Goal: Transaction & Acquisition: Obtain resource

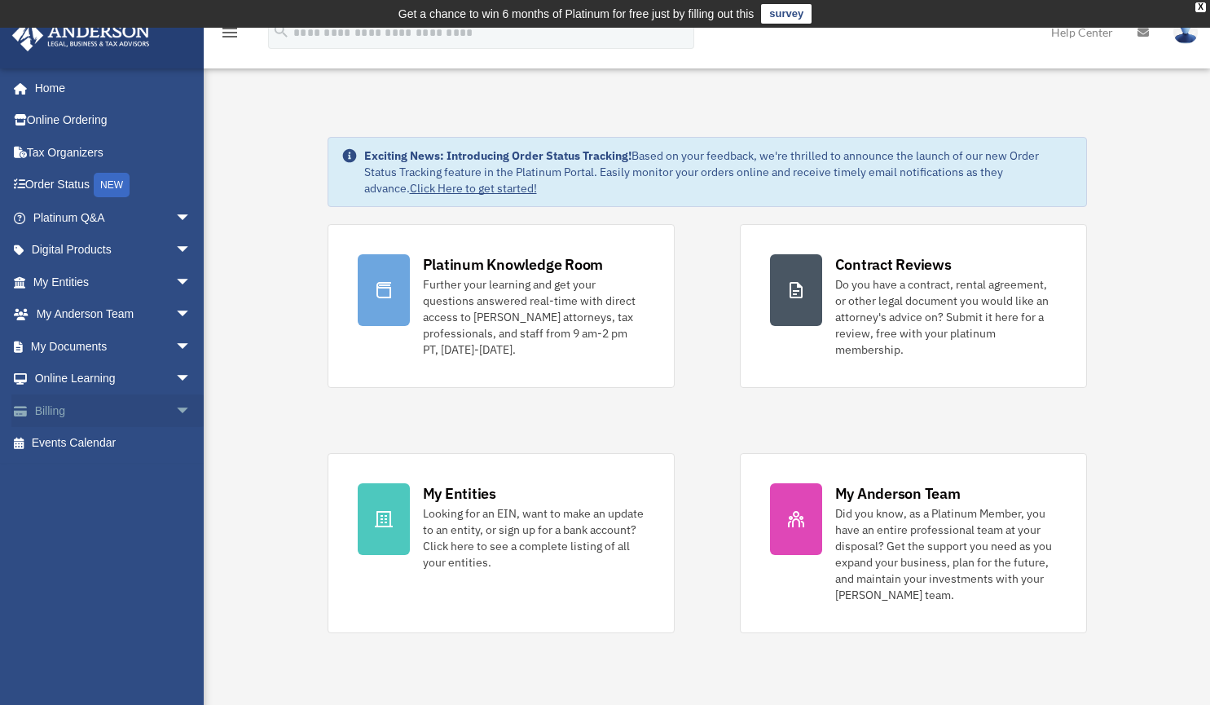
click at [175, 406] on span "arrow_drop_down" at bounding box center [191, 410] width 33 height 33
click at [93, 472] on link "Past Invoices" at bounding box center [119, 475] width 193 height 33
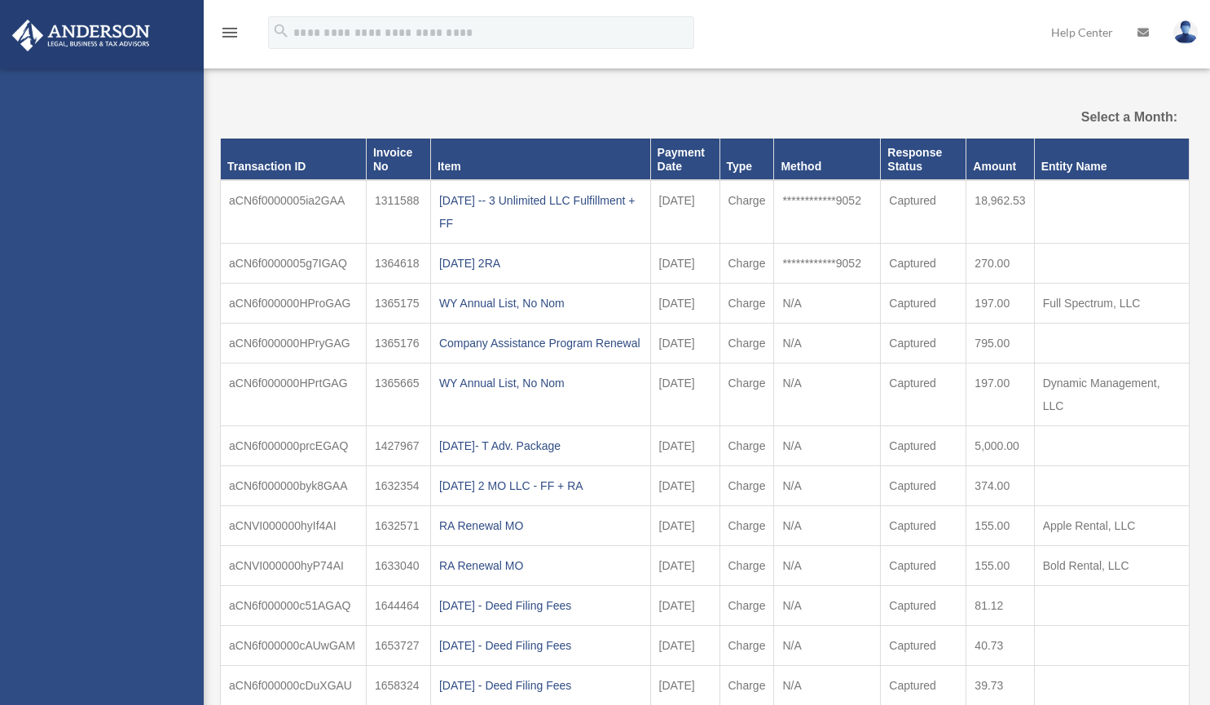
select select
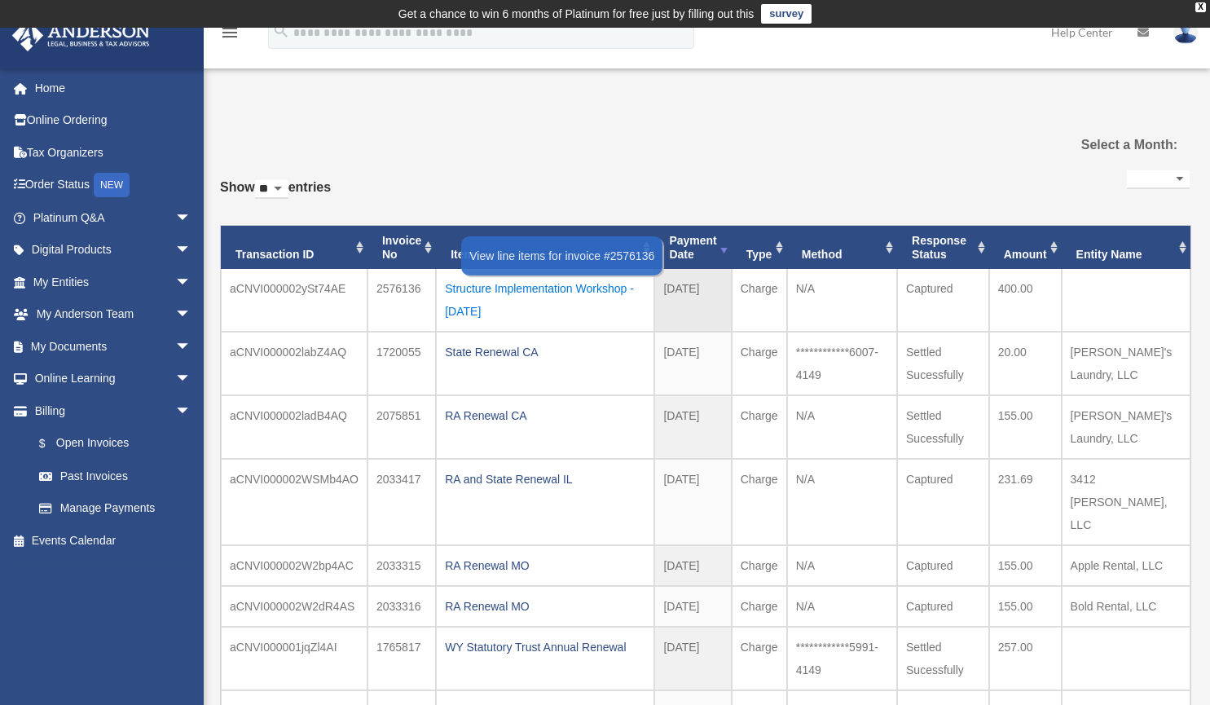
click at [514, 290] on div "Structure Implementation Workshop - October 2025" at bounding box center [545, 300] width 200 height 46
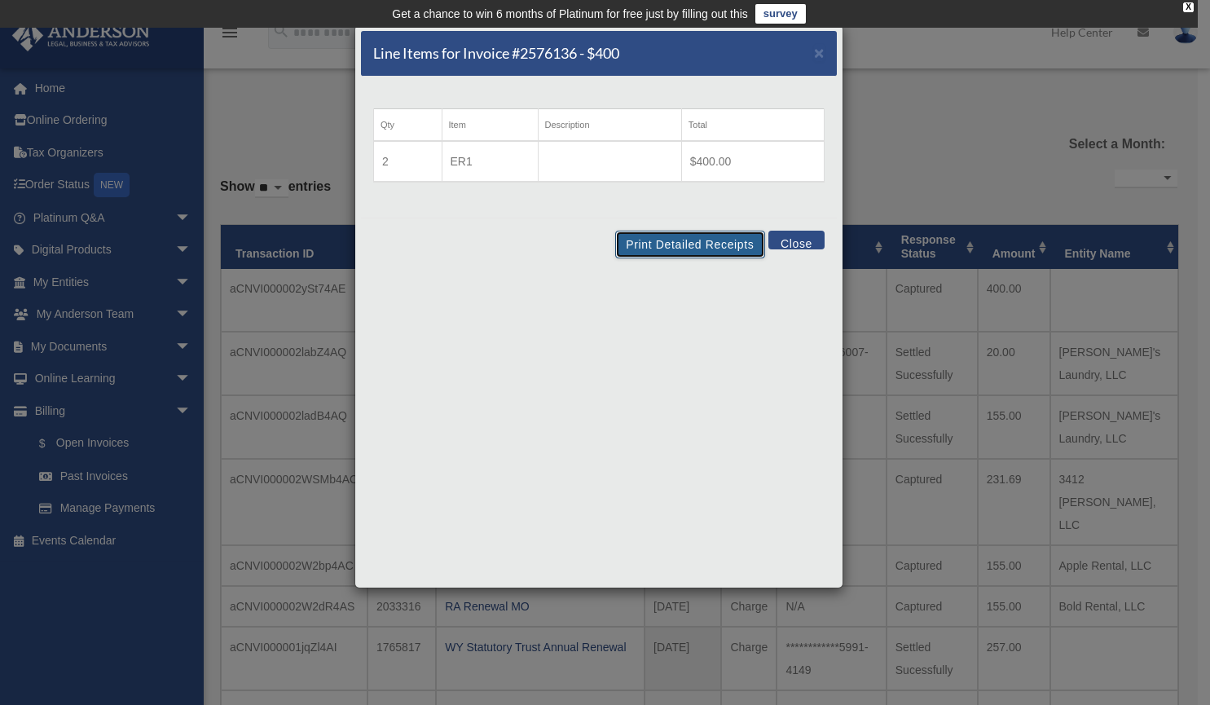
click at [683, 235] on button "Print Detailed Receipts" at bounding box center [689, 245] width 149 height 28
click at [818, 51] on span "×" at bounding box center [819, 52] width 11 height 19
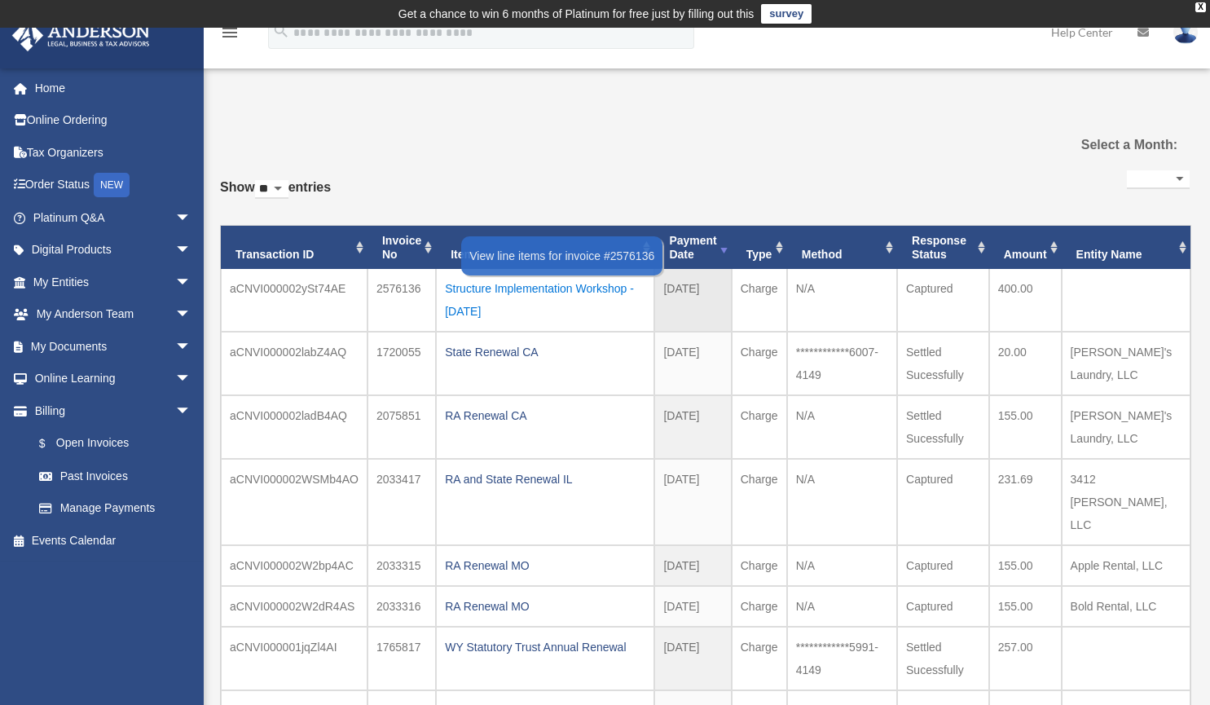
click at [525, 292] on div "Structure Implementation Workshop - October 2025" at bounding box center [545, 300] width 200 height 46
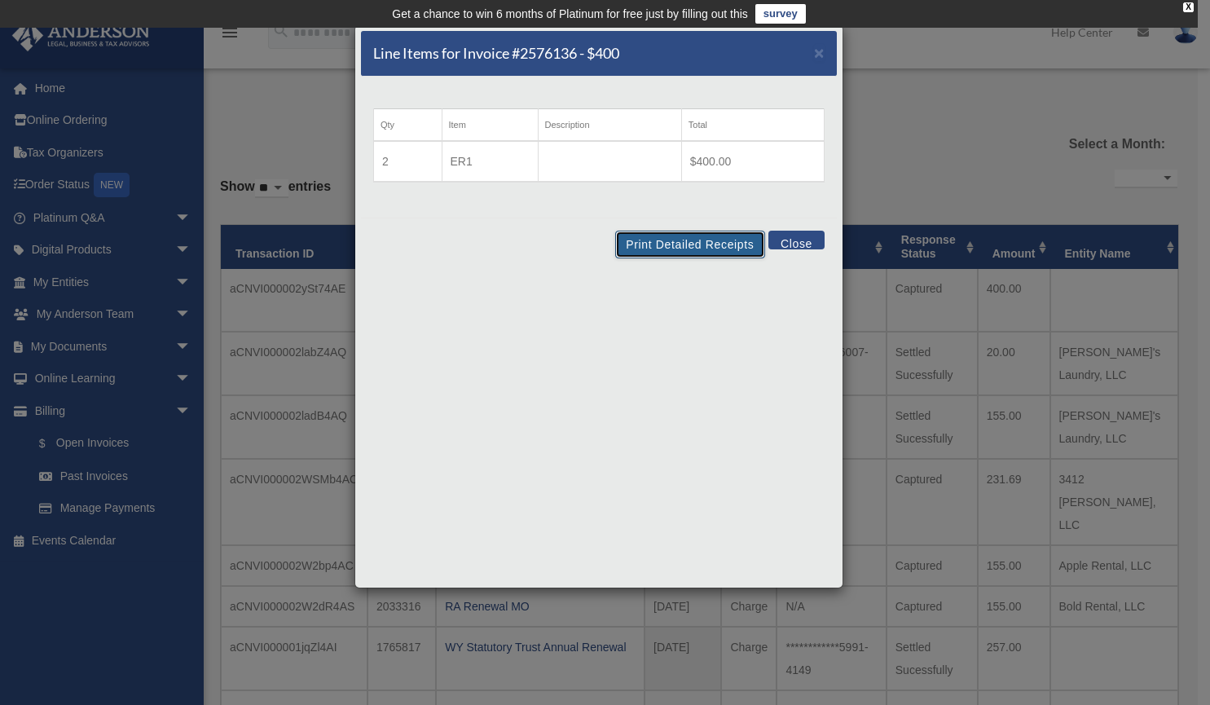
click at [679, 235] on button "Print Detailed Receipts" at bounding box center [689, 245] width 149 height 28
click at [663, 240] on button "Print Detailed Receipts" at bounding box center [689, 245] width 149 height 28
click at [822, 50] on span "×" at bounding box center [819, 52] width 11 height 19
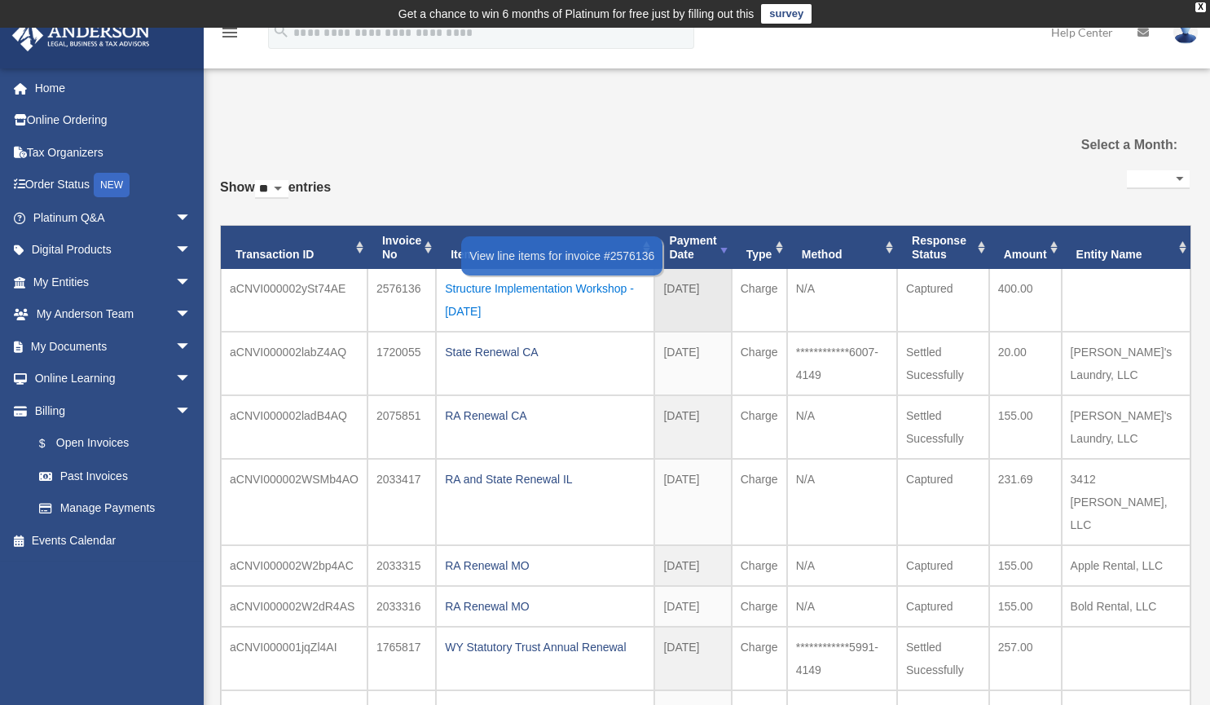
click at [543, 293] on div "Structure Implementation Workshop - October 2025" at bounding box center [545, 300] width 200 height 46
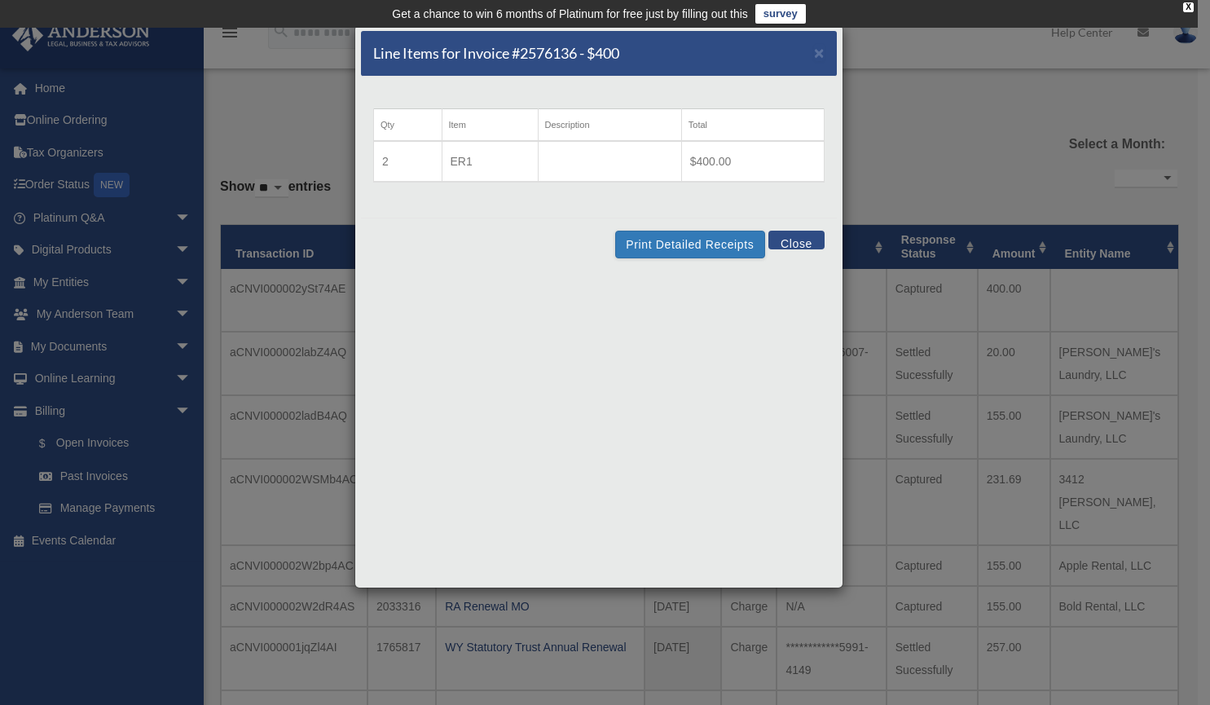
click at [801, 60] on div "Line Items for Invoice #2576136 - $400 ×" at bounding box center [599, 54] width 476 height 46
click at [819, 52] on span "×" at bounding box center [819, 52] width 11 height 19
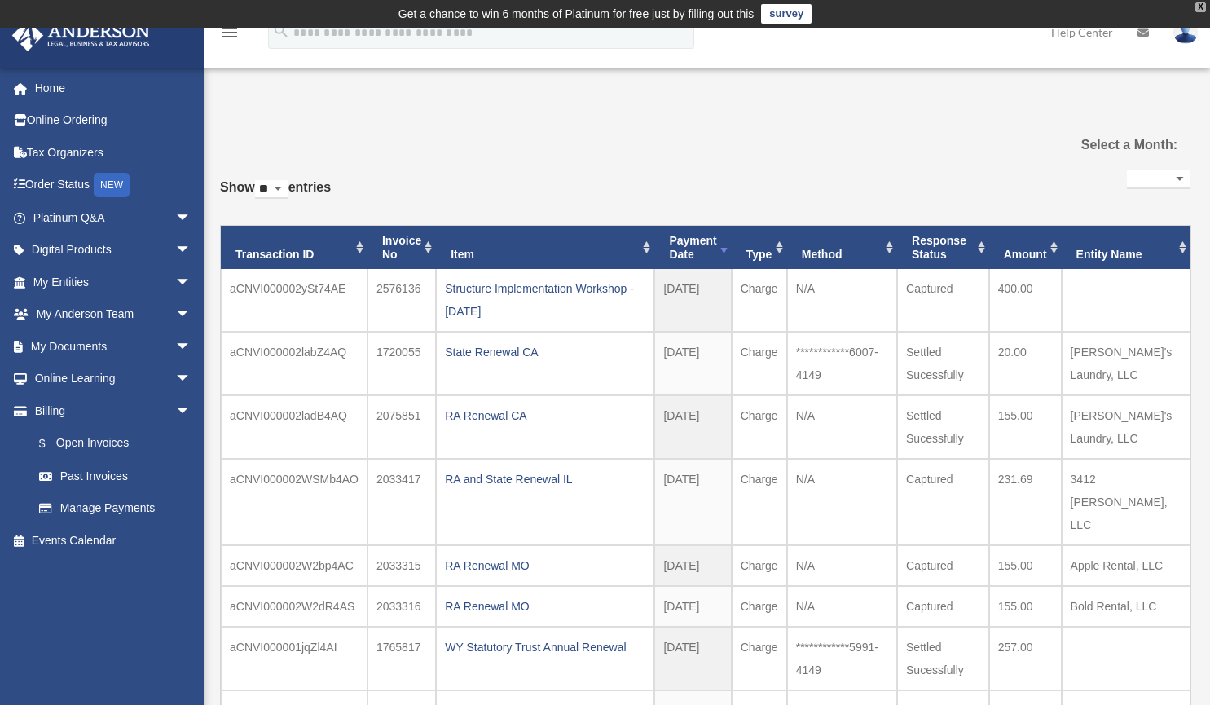
click at [1201, 6] on div "X" at bounding box center [1200, 7] width 11 height 10
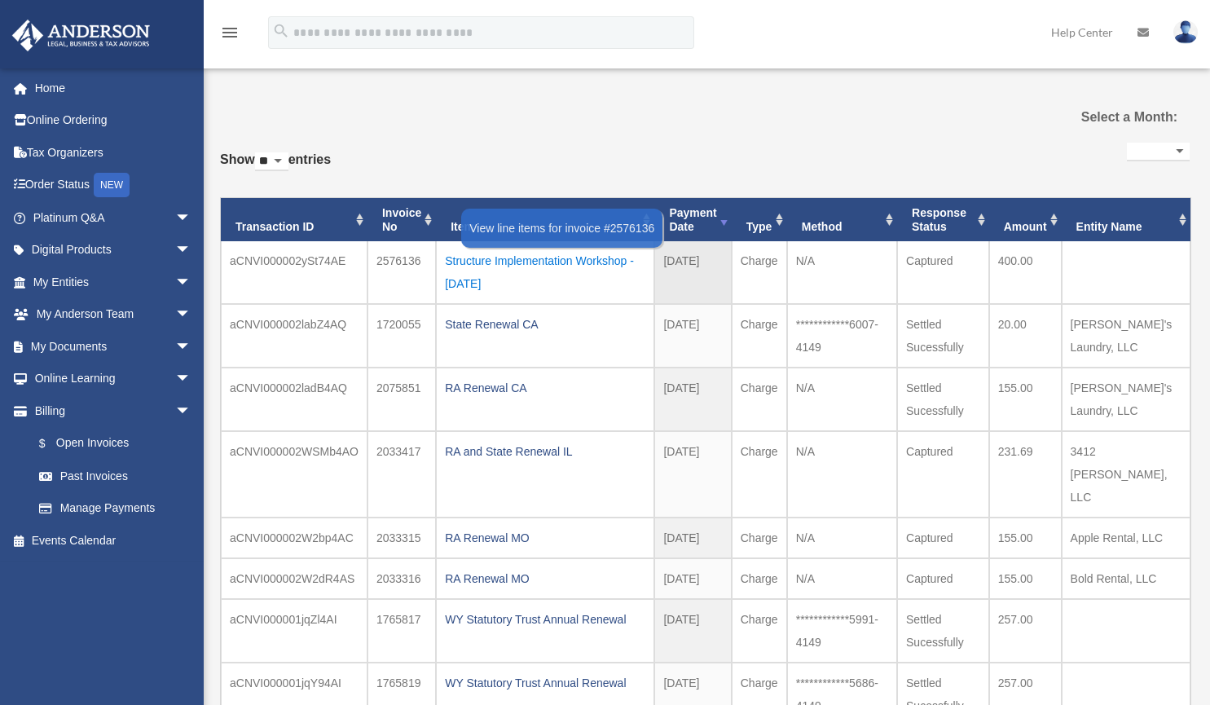
click at [529, 265] on div "Structure Implementation Workshop - October 2025" at bounding box center [545, 272] width 200 height 46
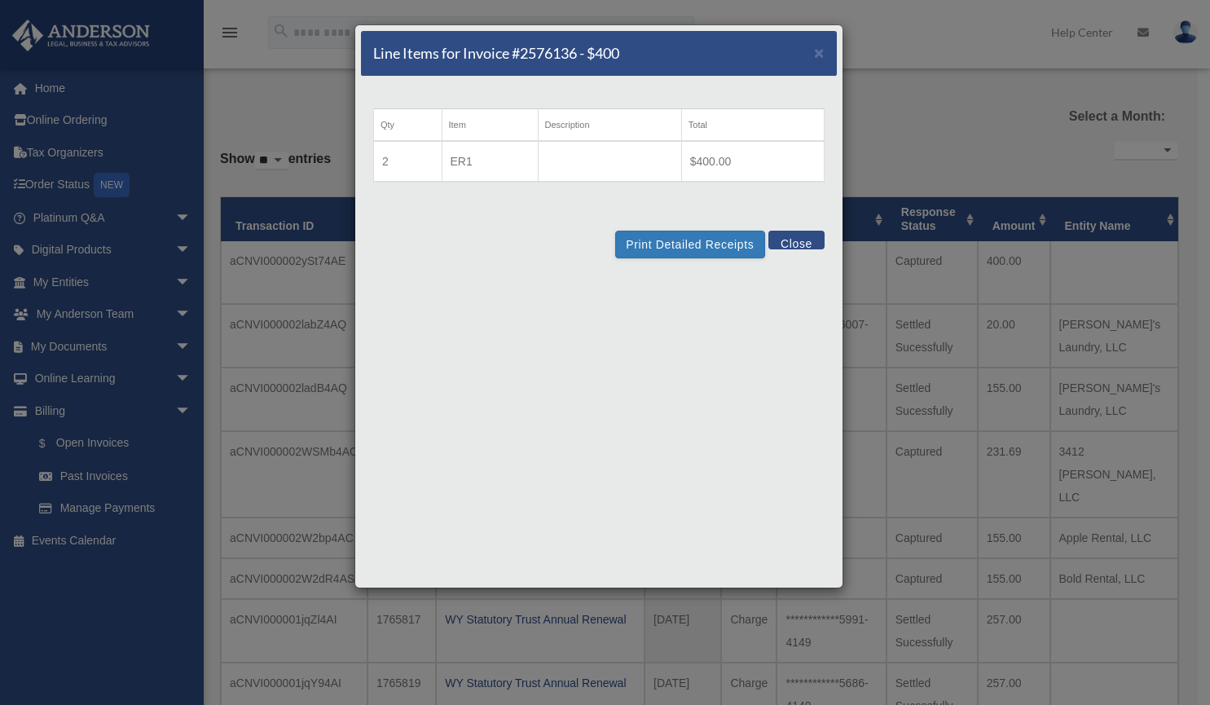
click at [661, 227] on div "Print Detailed Receipts Close" at bounding box center [599, 244] width 476 height 53
click at [666, 254] on button "Print Detailed Receipts" at bounding box center [689, 245] width 149 height 28
click at [819, 53] on span "×" at bounding box center [819, 52] width 11 height 19
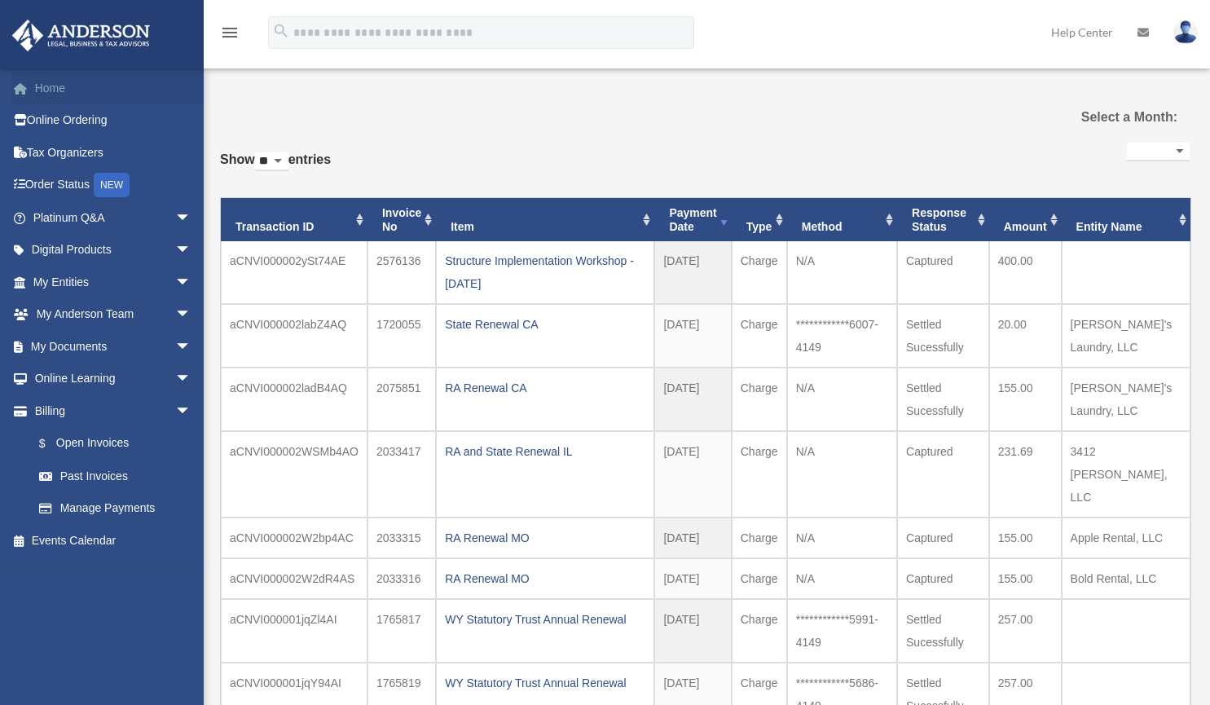
click at [54, 80] on link "Home" at bounding box center [113, 88] width 204 height 33
click at [57, 547] on link "Events Calendar" at bounding box center [113, 540] width 204 height 33
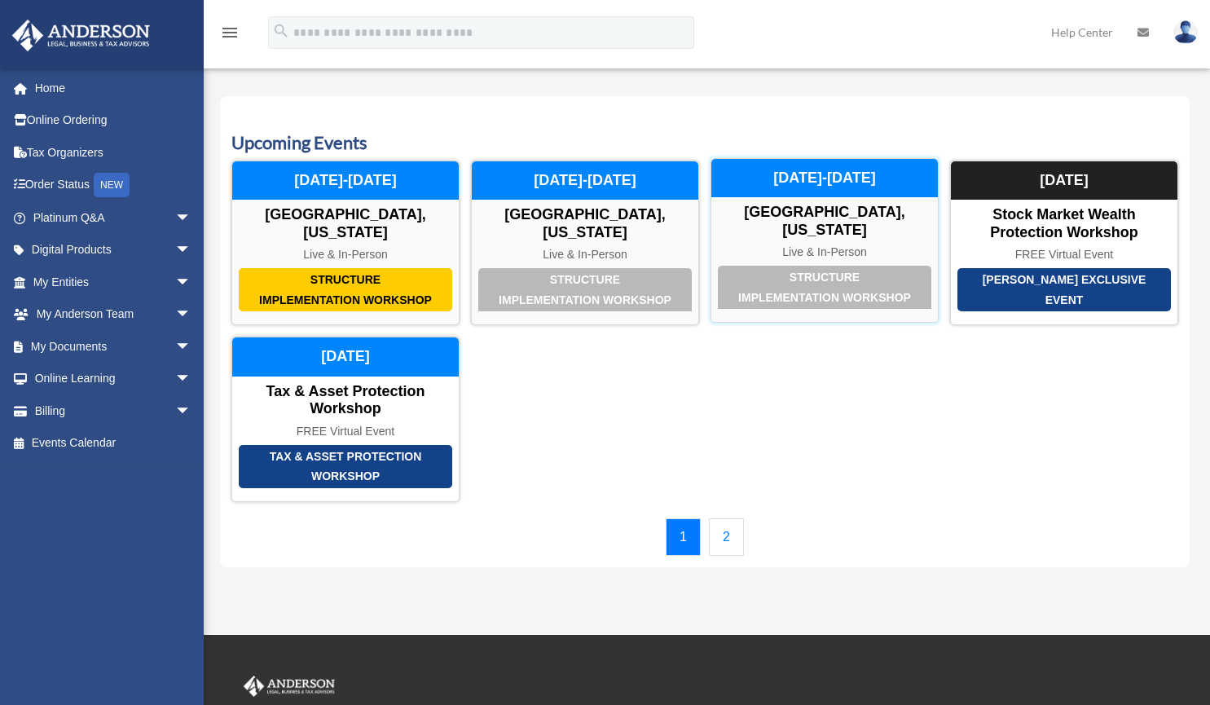
click at [762, 282] on div "Structure Implementation Workshop" at bounding box center [824, 287] width 213 height 43
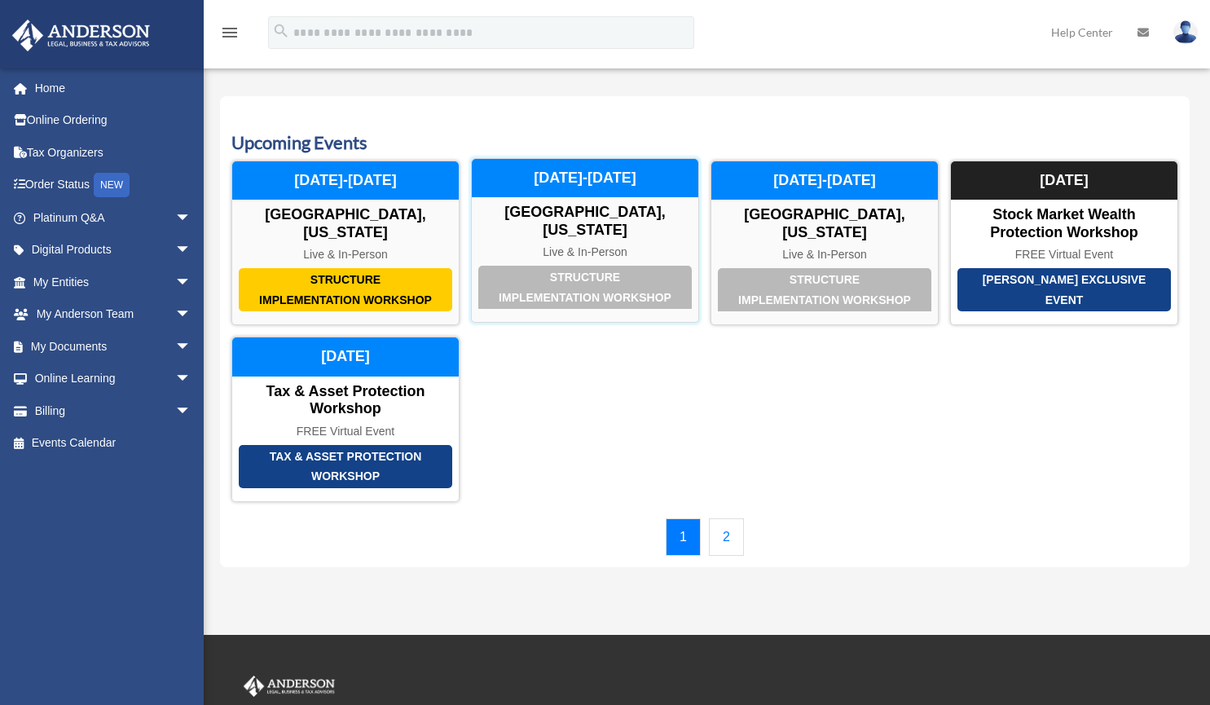
click at [592, 283] on div "Structure Implementation Workshop" at bounding box center [584, 287] width 213 height 43
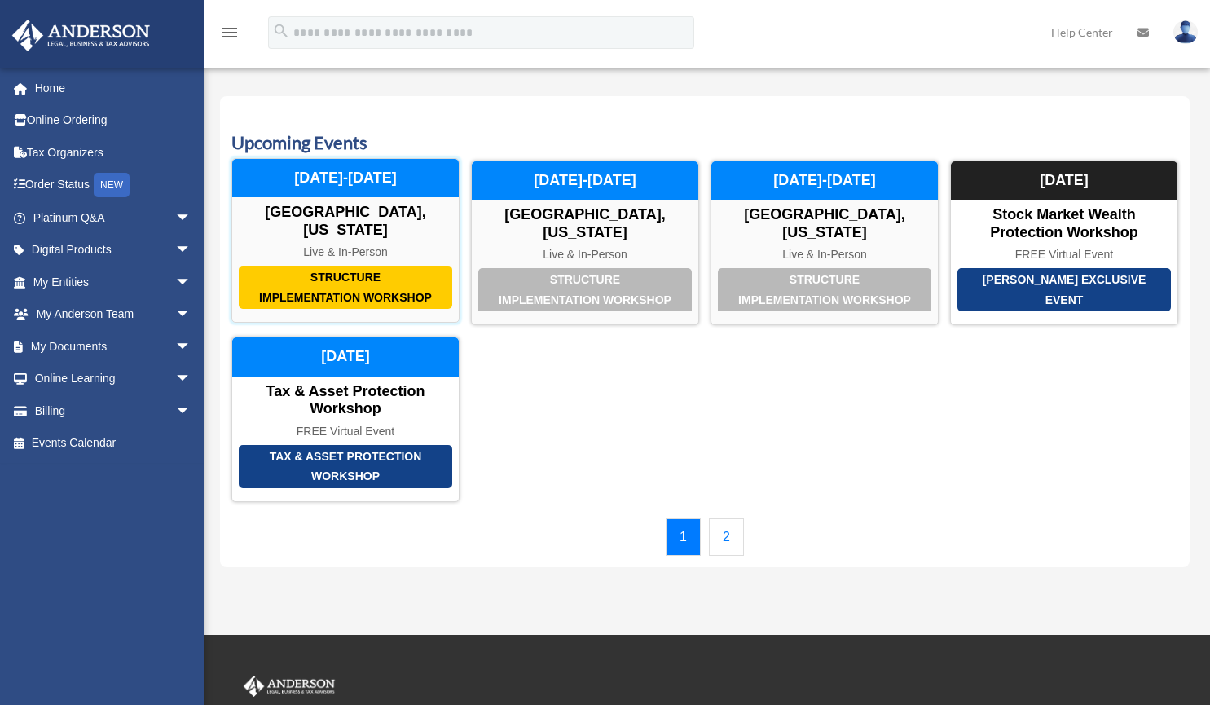
click at [353, 282] on div "Structure Implementation Workshop" at bounding box center [345, 287] width 213 height 43
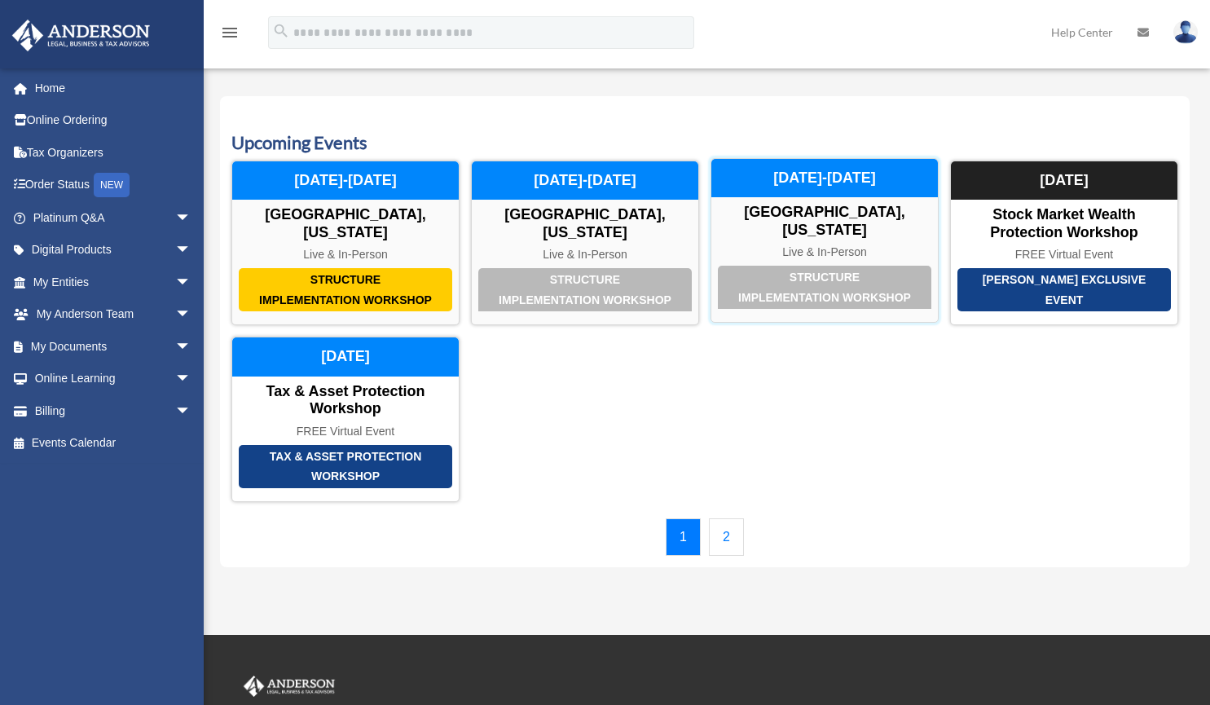
click at [818, 286] on div "Structure Implementation Workshop" at bounding box center [824, 287] width 213 height 43
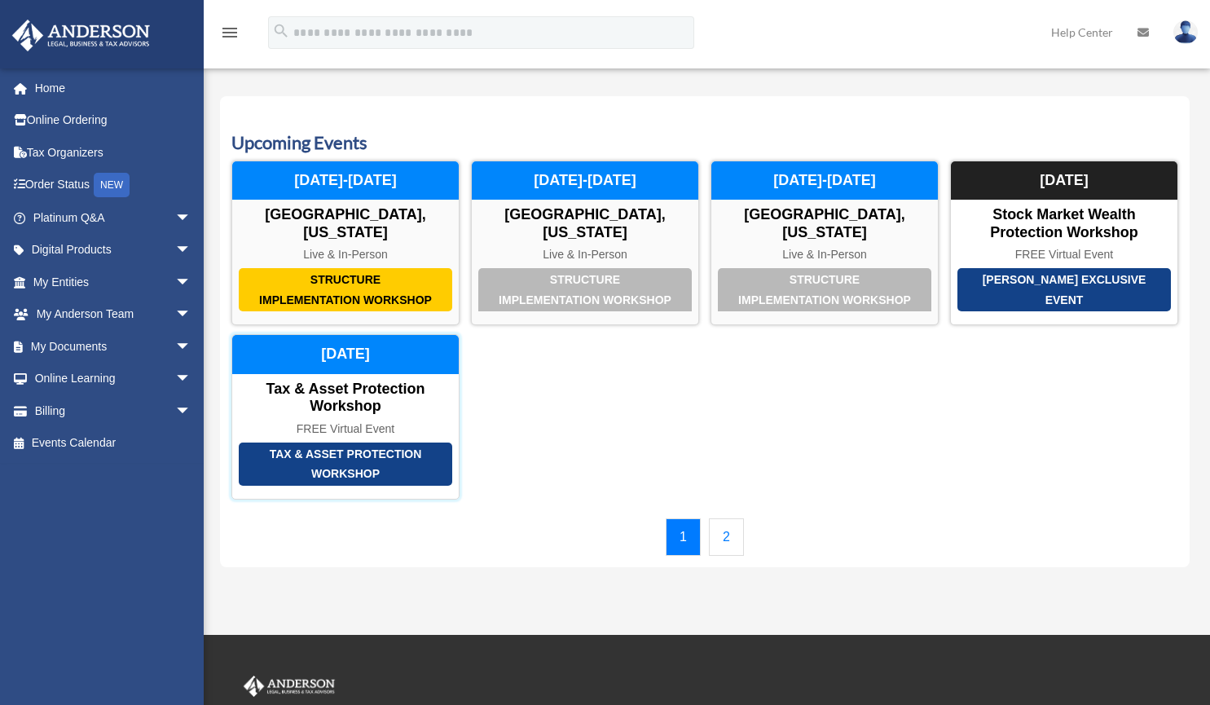
click at [392, 464] on div "Tax & Asset Protection Workshop" at bounding box center [345, 463] width 213 height 43
